Goal: Task Accomplishment & Management: Manage account settings

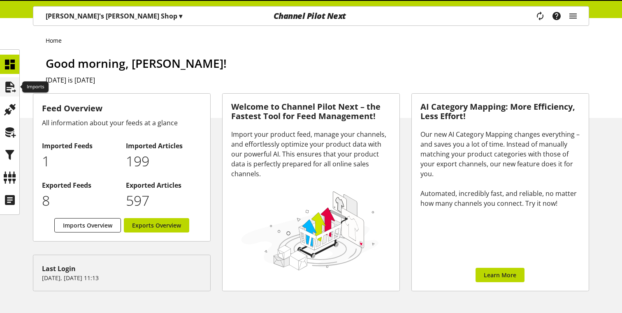
click at [12, 83] on icon at bounding box center [9, 87] width 13 height 16
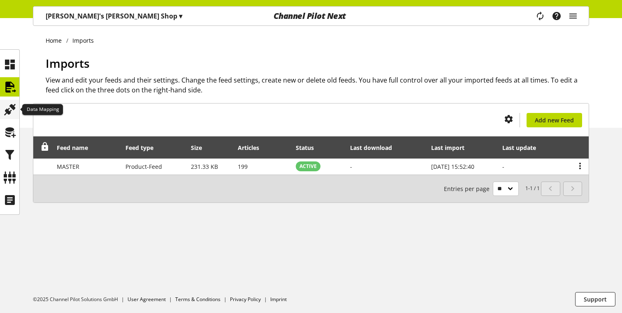
click at [12, 111] on icon at bounding box center [9, 110] width 13 height 16
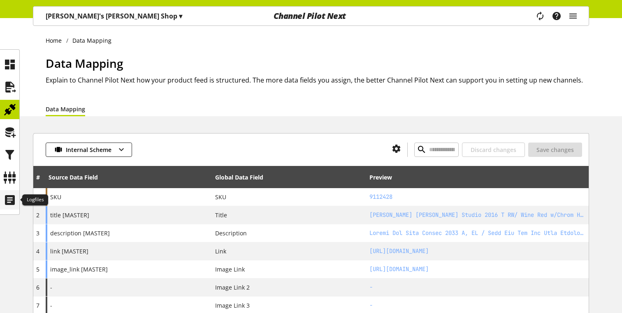
click at [9, 191] on div at bounding box center [9, 199] width 19 height 19
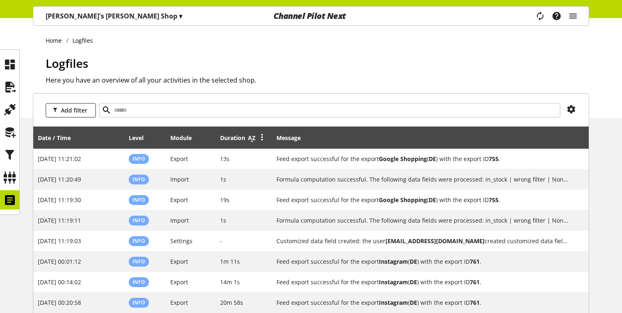
click at [252, 137] on icon at bounding box center [252, 138] width 10 height 15
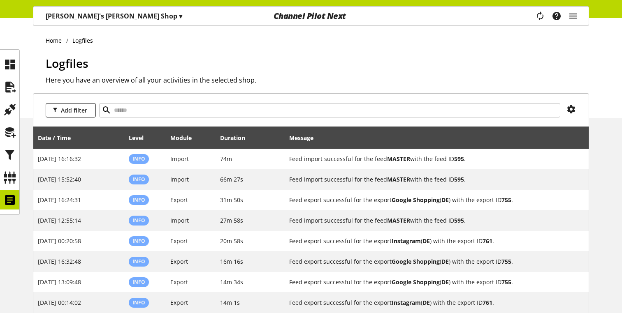
click at [572, 9] on icon "main navigation" at bounding box center [573, 16] width 10 height 15
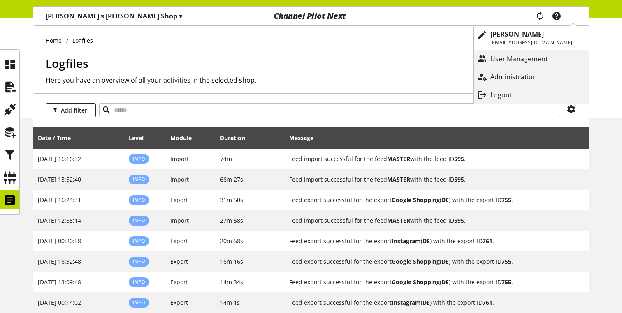
click at [506, 79] on p "Administration" at bounding box center [521, 77] width 63 height 10
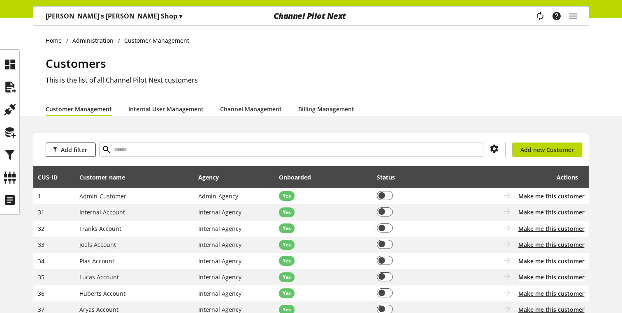
click at [146, 38] on li "Customer Management" at bounding box center [156, 40] width 76 height 9
click at [130, 149] on input "text" at bounding box center [291, 150] width 384 height 14
type input "****"
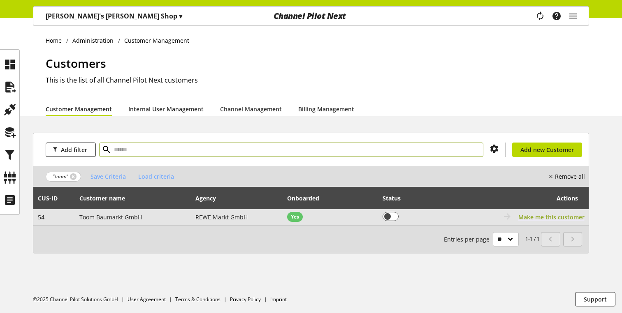
click at [521, 215] on span "Make me this customer" at bounding box center [551, 217] width 66 height 9
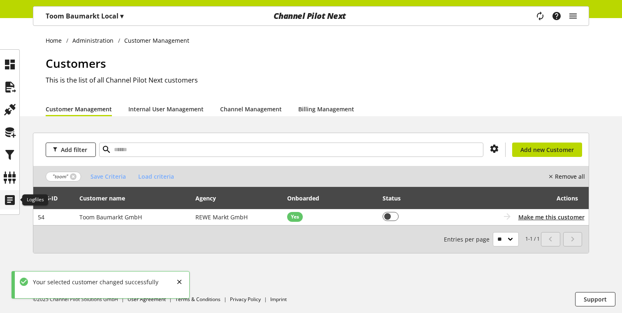
click at [12, 204] on icon at bounding box center [9, 200] width 13 height 16
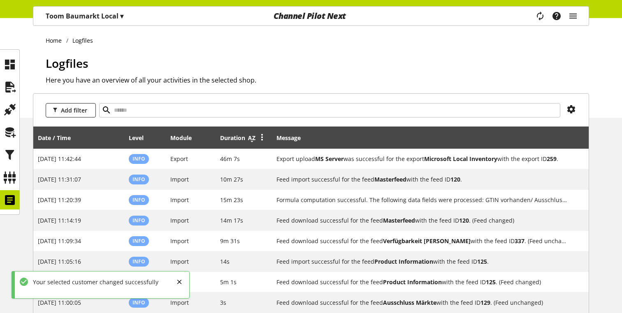
click at [249, 140] on icon at bounding box center [252, 138] width 10 height 15
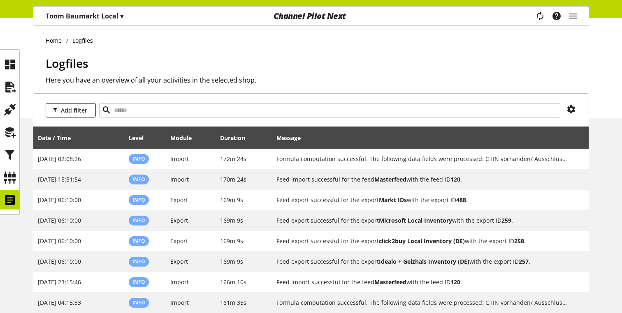
click at [440, 55] on h1 "Logfiles" at bounding box center [317, 63] width 543 height 17
click at [102, 12] on p "Toom Baumarkt Local ▾" at bounding box center [85, 16] width 78 height 10
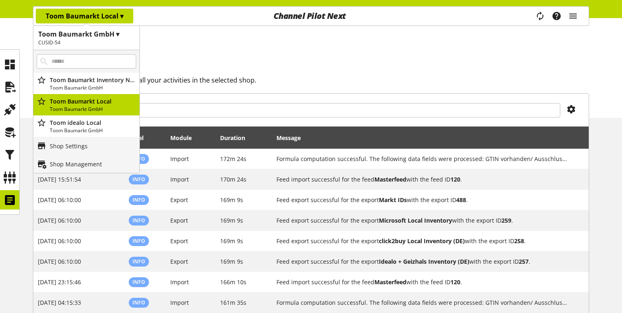
click at [299, 78] on h2 "Here you have an overview of all your activities in the selected shop." at bounding box center [317, 80] width 543 height 10
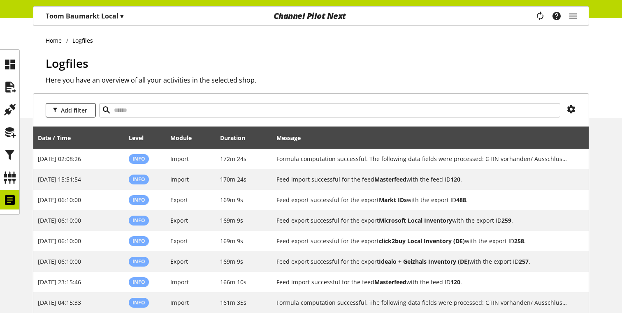
click at [571, 17] on icon "main navigation" at bounding box center [573, 16] width 10 height 15
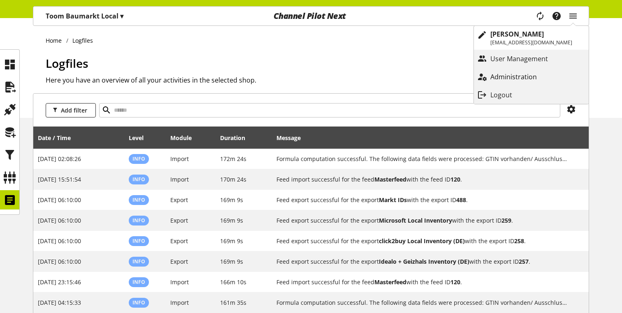
click at [512, 79] on p "Administration" at bounding box center [521, 77] width 63 height 10
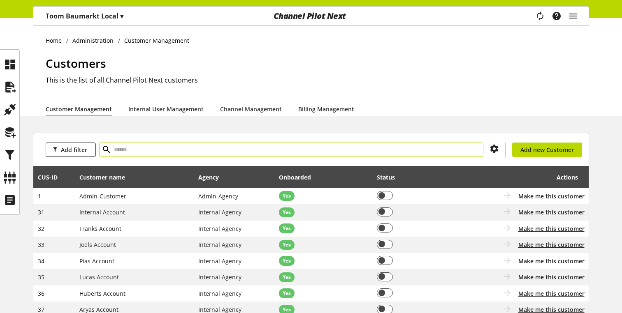
click at [235, 154] on input "text" at bounding box center [291, 150] width 384 height 14
type input "*****"
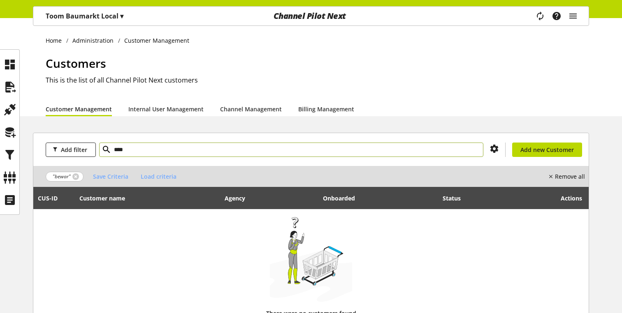
type input "****"
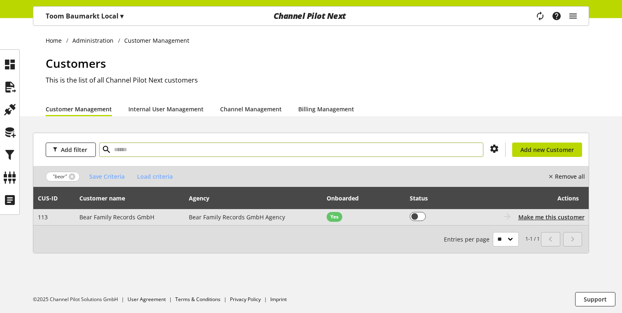
click at [185, 216] on td "Bear Family Records GmbH Agency" at bounding box center [254, 217] width 138 height 16
click at [536, 217] on span "Make me this customer" at bounding box center [551, 217] width 66 height 9
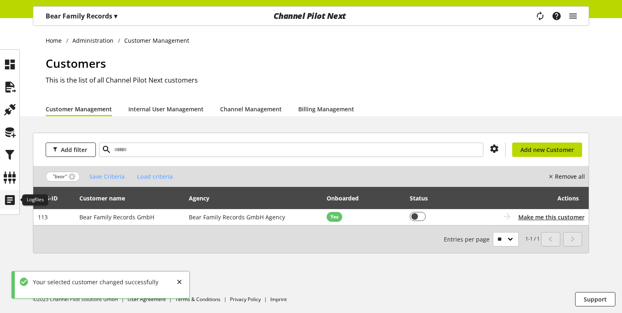
click at [14, 201] on icon at bounding box center [9, 200] width 13 height 16
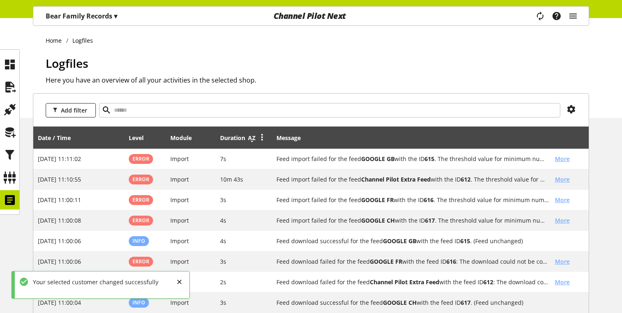
click at [248, 138] on icon at bounding box center [252, 138] width 10 height 15
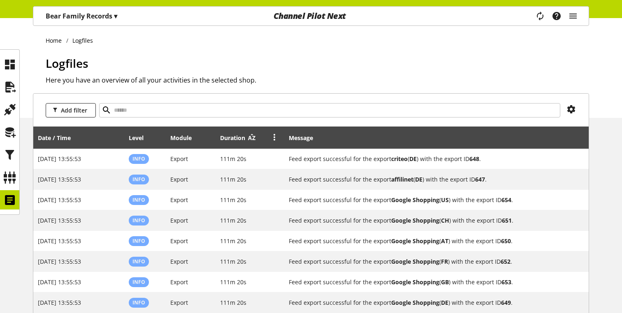
click at [250, 139] on icon at bounding box center [252, 138] width 10 height 15
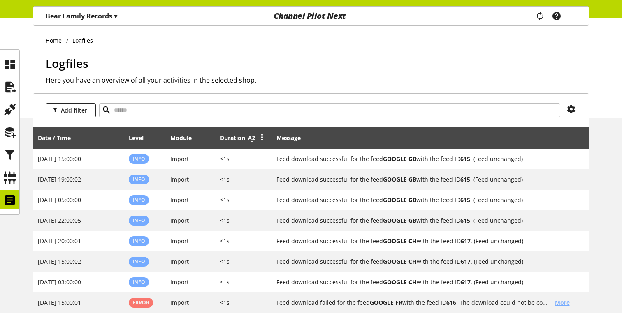
click at [251, 139] on icon at bounding box center [252, 138] width 10 height 15
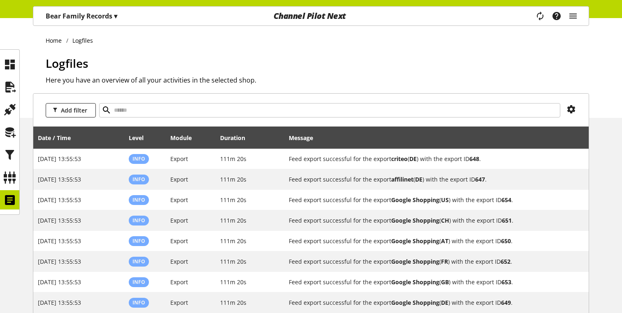
scroll to position [117, 0]
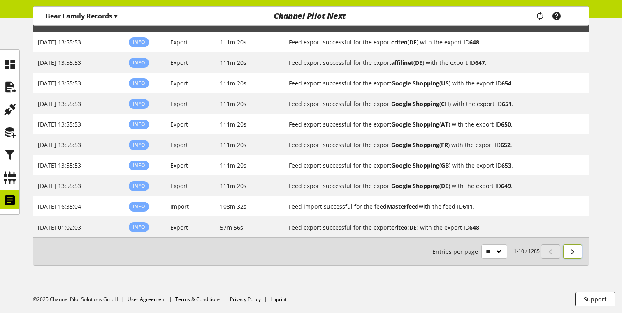
click at [573, 250] on icon at bounding box center [573, 252] width 10 height 15
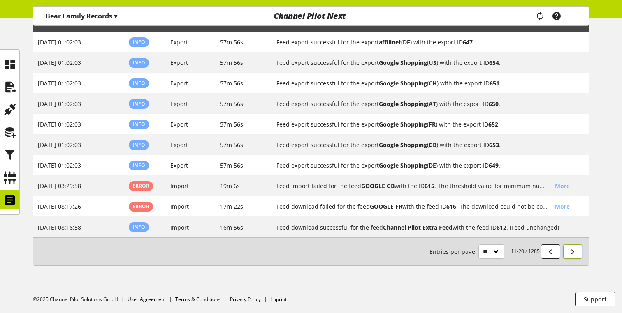
click at [573, 250] on icon at bounding box center [573, 252] width 10 height 15
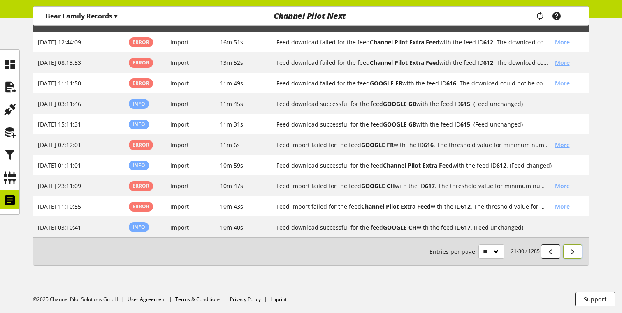
click at [573, 250] on icon at bounding box center [573, 252] width 10 height 15
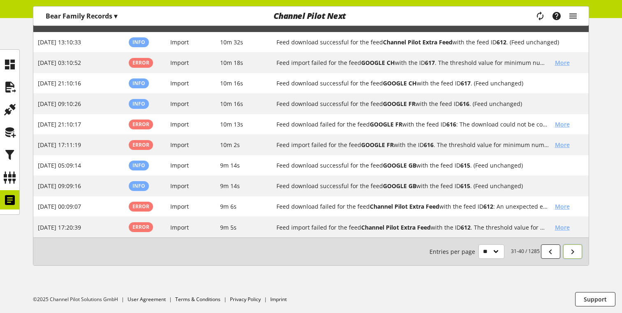
click at [573, 250] on icon at bounding box center [573, 252] width 10 height 15
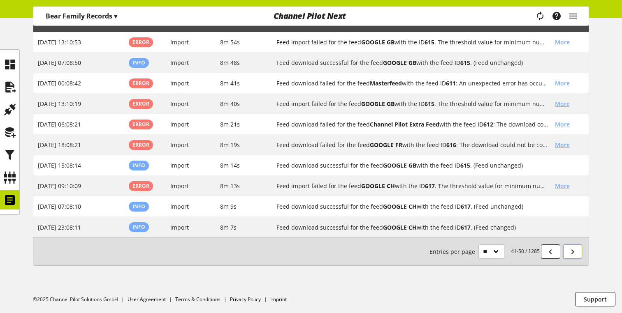
click at [573, 250] on icon at bounding box center [573, 252] width 10 height 15
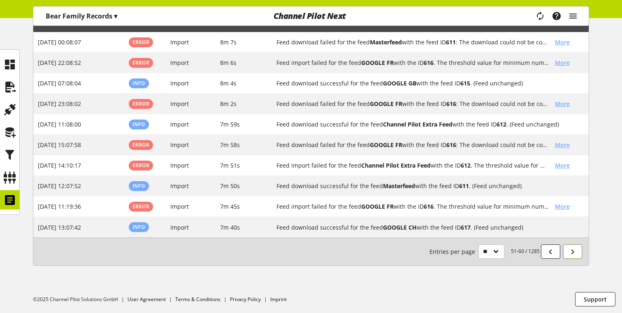
click at [573, 250] on icon at bounding box center [573, 252] width 10 height 15
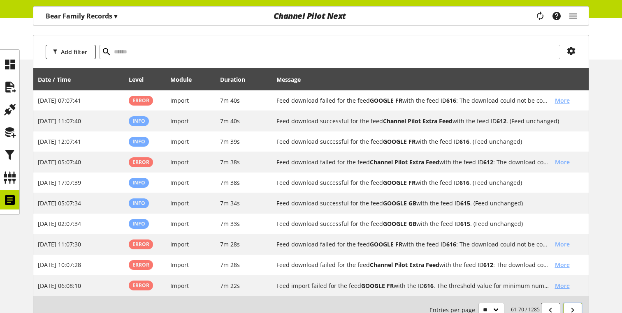
scroll to position [21, 0]
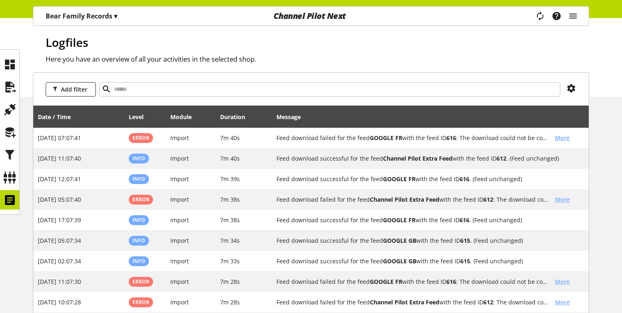
click at [97, 18] on p "Bear Family Records ▾" at bounding box center [82, 16] width 72 height 10
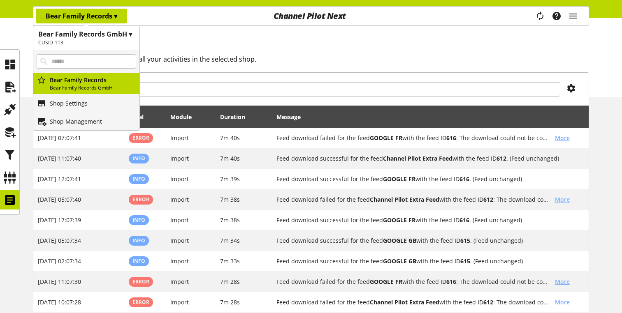
click at [391, 53] on div "Logfiles Here you have an overview of all your activities in the selected shop." at bounding box center [317, 65] width 543 height 63
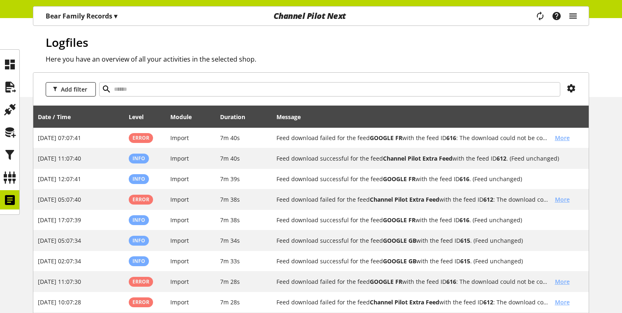
click at [576, 17] on icon "main navigation" at bounding box center [573, 16] width 10 height 15
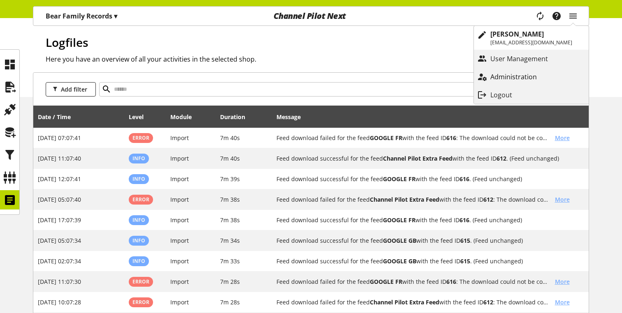
click at [519, 79] on p "Administration" at bounding box center [521, 77] width 63 height 10
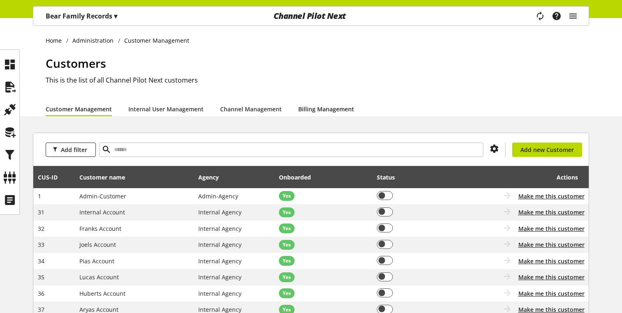
click at [334, 110] on link "Billing Management" at bounding box center [326, 109] width 56 height 9
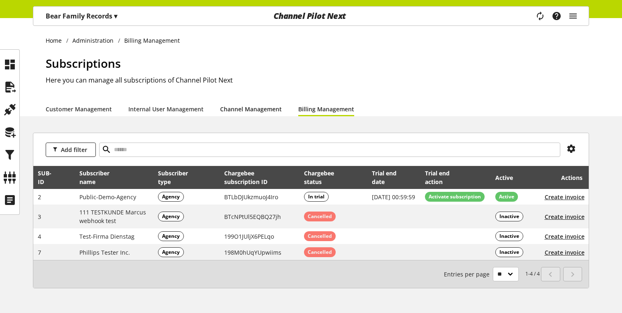
click at [246, 110] on link "Channel Management" at bounding box center [251, 109] width 62 height 9
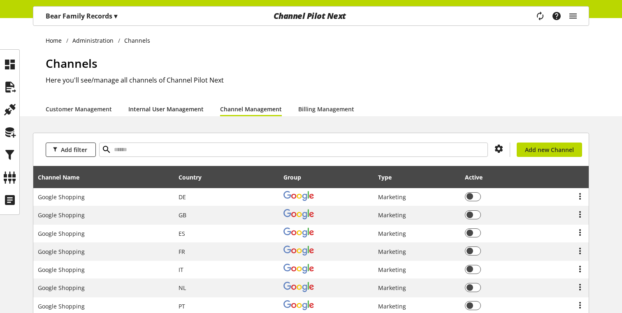
click at [179, 110] on link "Internal User Management" at bounding box center [165, 109] width 75 height 9
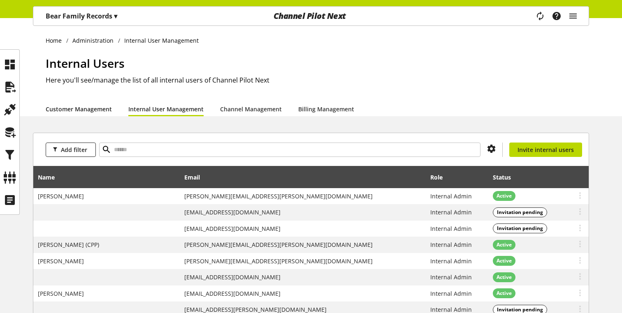
click at [97, 109] on link "Customer Management" at bounding box center [79, 109] width 66 height 9
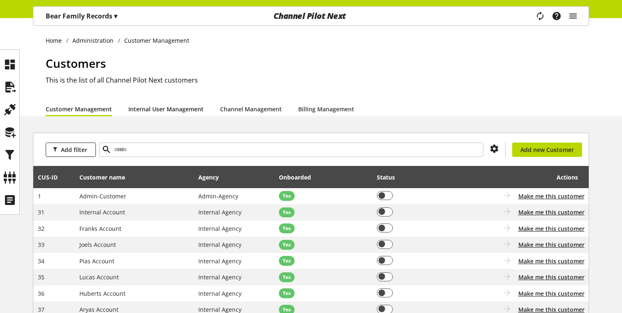
click at [166, 111] on link "Internal User Management" at bounding box center [165, 109] width 75 height 9
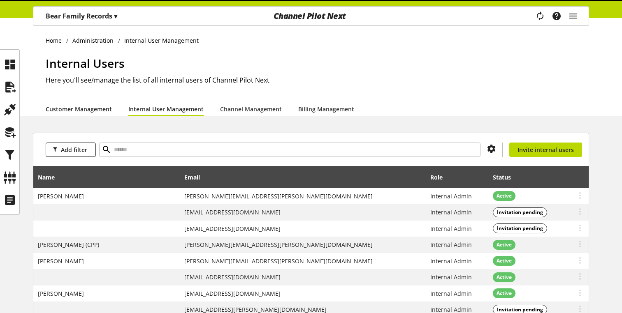
click at [93, 107] on link "Customer Management" at bounding box center [79, 109] width 66 height 9
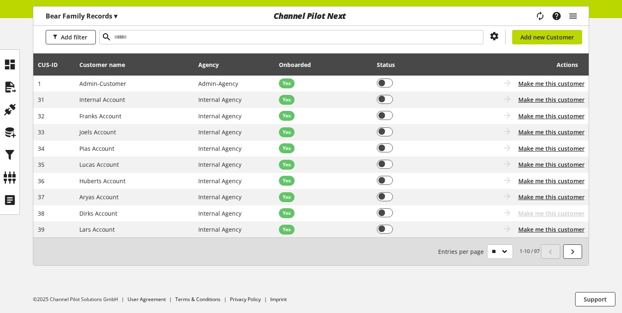
scroll to position [102, 0]
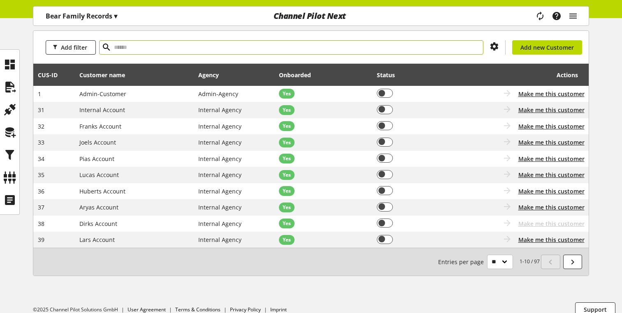
click at [174, 54] on input "text" at bounding box center [291, 47] width 384 height 14
type input "****"
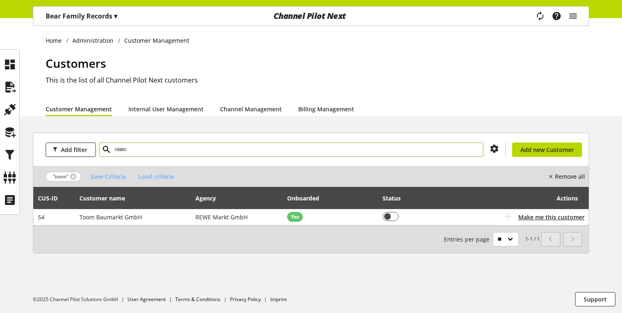
click at [147, 144] on input "text" at bounding box center [291, 150] width 384 height 14
type input "****"
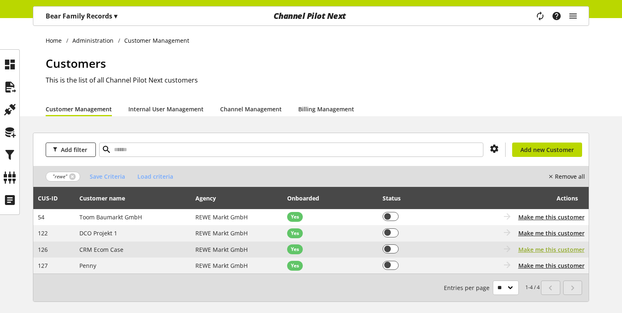
click at [546, 249] on span "Make me this customer" at bounding box center [551, 250] width 66 height 9
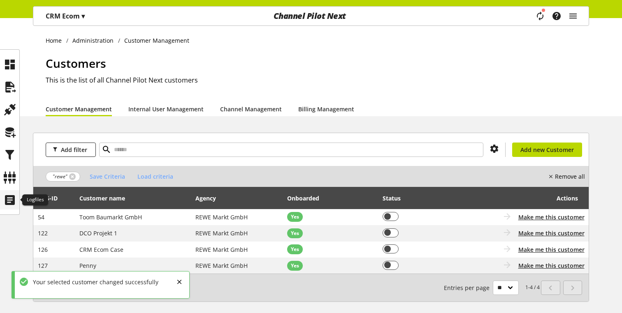
click at [8, 204] on icon at bounding box center [9, 200] width 13 height 16
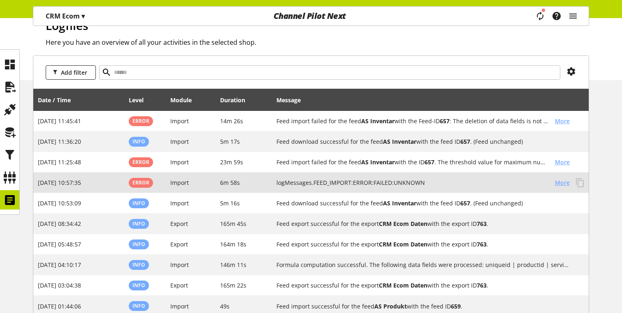
scroll to position [45, 0]
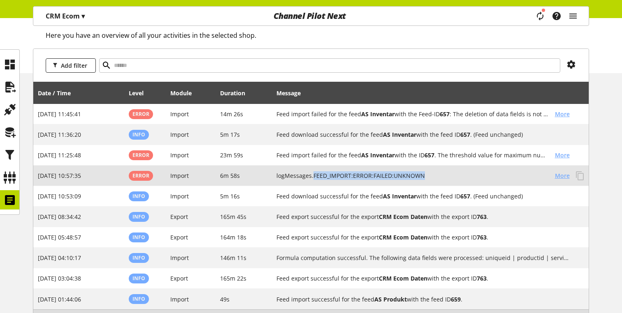
drag, startPoint x: 313, startPoint y: 174, endPoint x: 506, endPoint y: 173, distance: 193.3
click at [506, 173] on h2 "logMessages.FEED_IMPORT:ERROR:FAILED:UNKNOWN" at bounding box center [412, 176] width 272 height 9
copy h2 "FEED_IMPORT:ERROR:FAILED:UNKNOWN"
